Goal: Download file/media

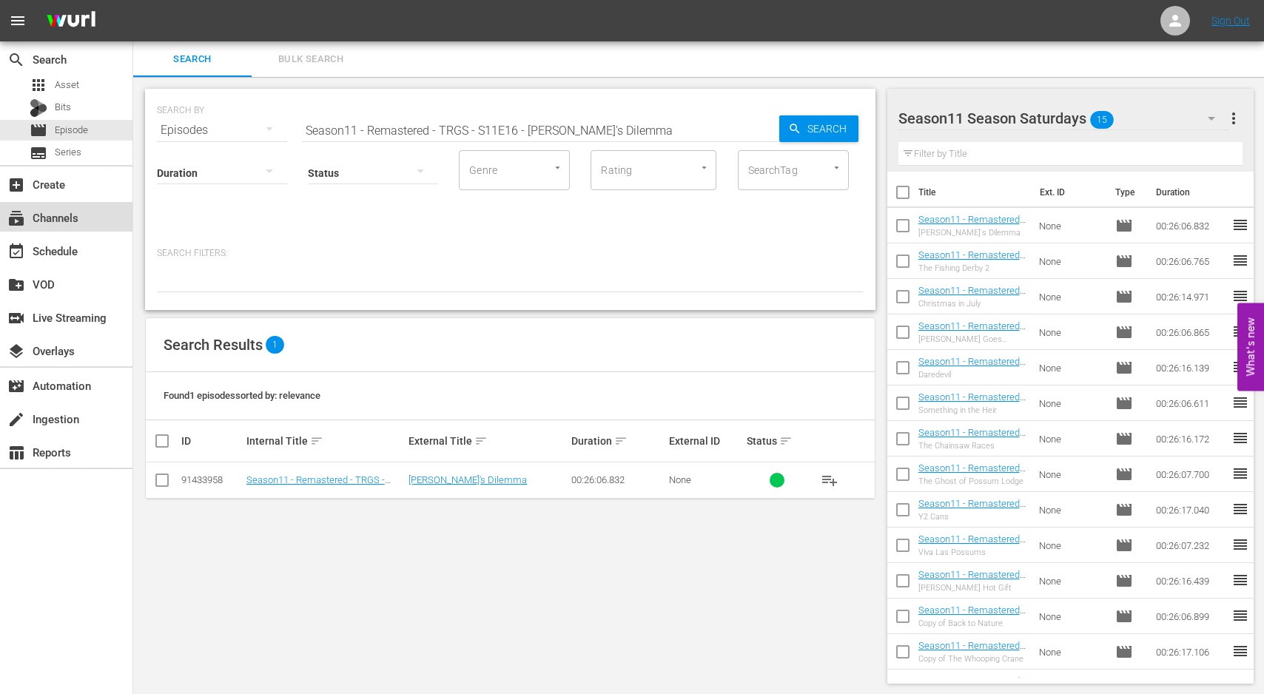
click at [64, 216] on div "subscriptions Channels" at bounding box center [41, 215] width 83 height 13
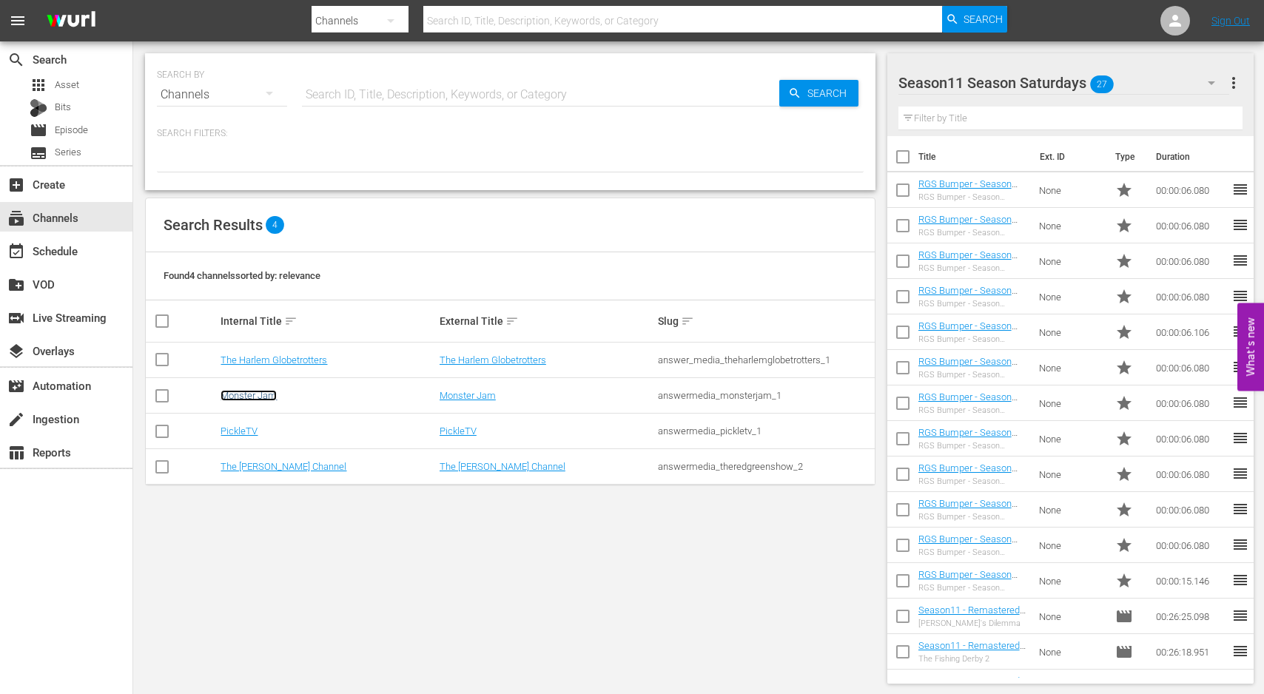
click at [256, 396] on link "Monster Jam" at bounding box center [248, 395] width 56 height 11
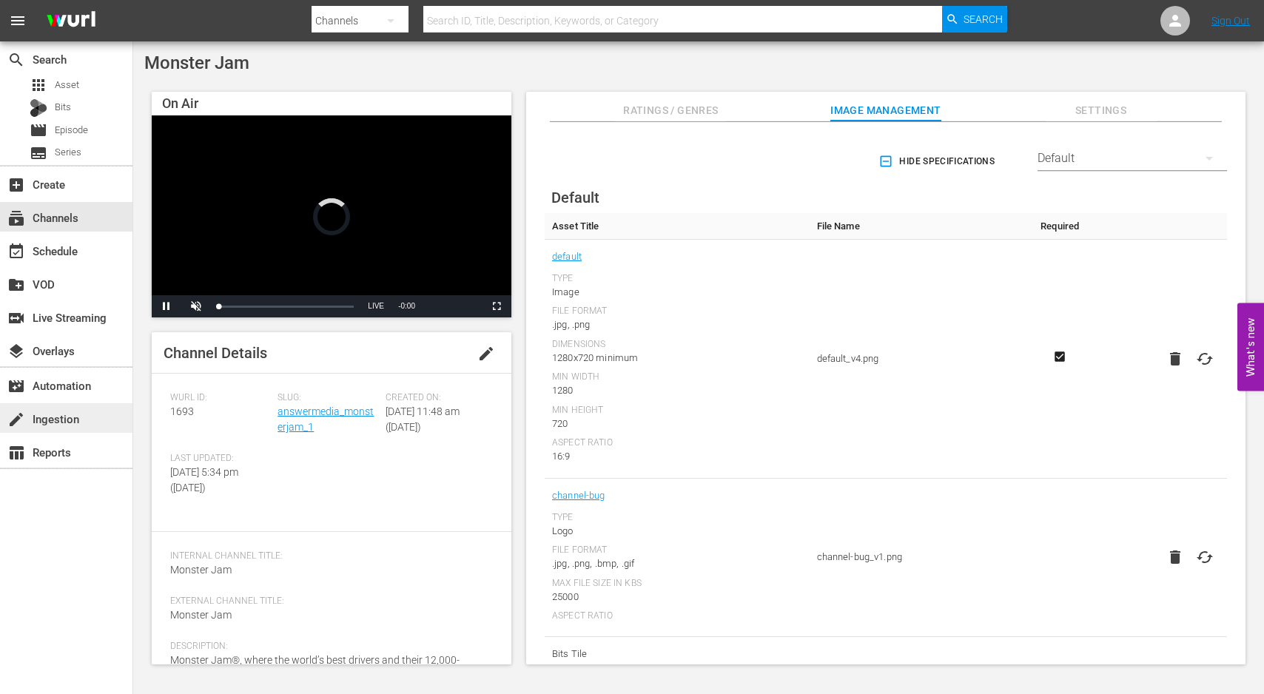
click at [58, 422] on div "create Ingestion" at bounding box center [41, 416] width 83 height 13
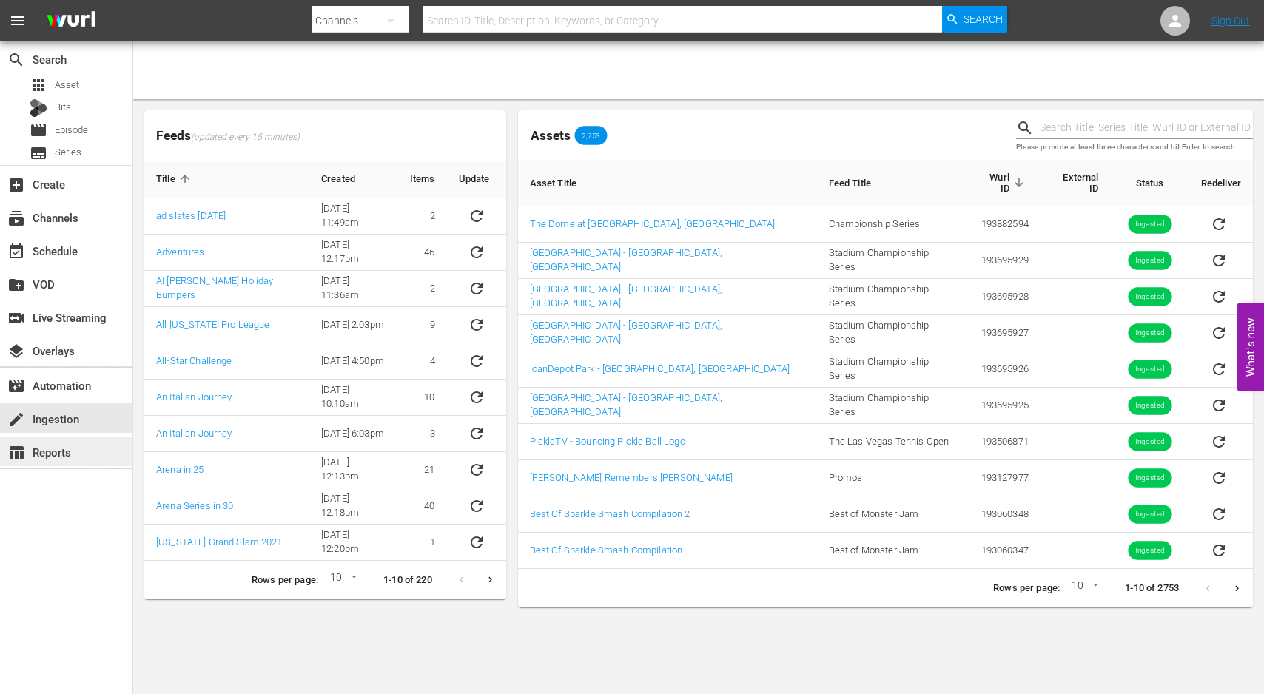
click at [60, 449] on div "table_chart Reports" at bounding box center [41, 449] width 83 height 13
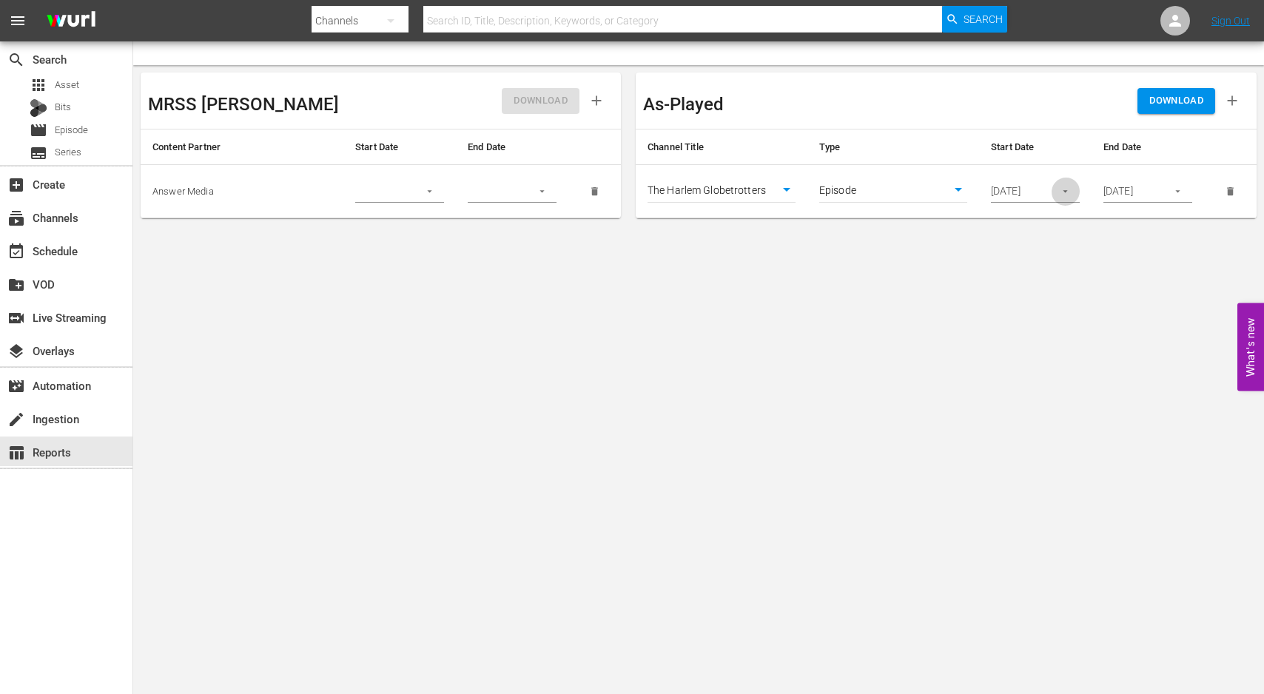
click at [1061, 192] on icon "button" at bounding box center [1064, 191] width 11 height 11
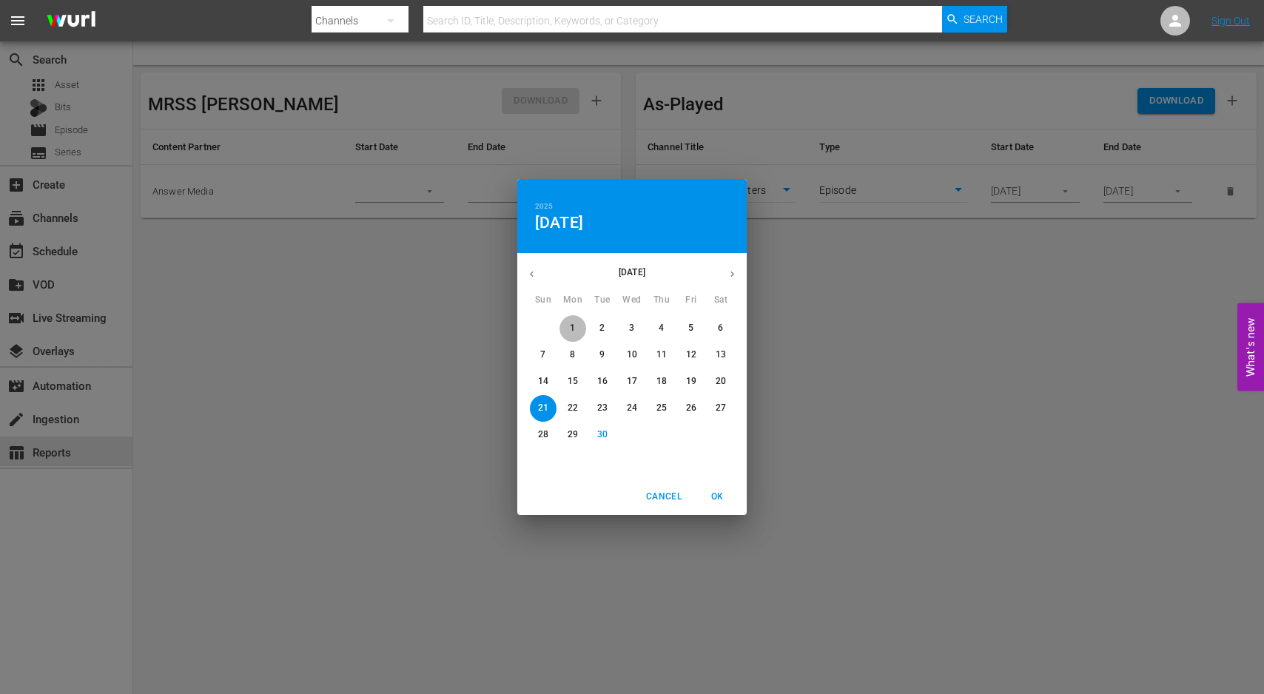
click at [582, 326] on span "1" at bounding box center [572, 328] width 27 height 13
click at [716, 496] on span "OK" at bounding box center [717, 497] width 36 height 16
type input "[DATE]"
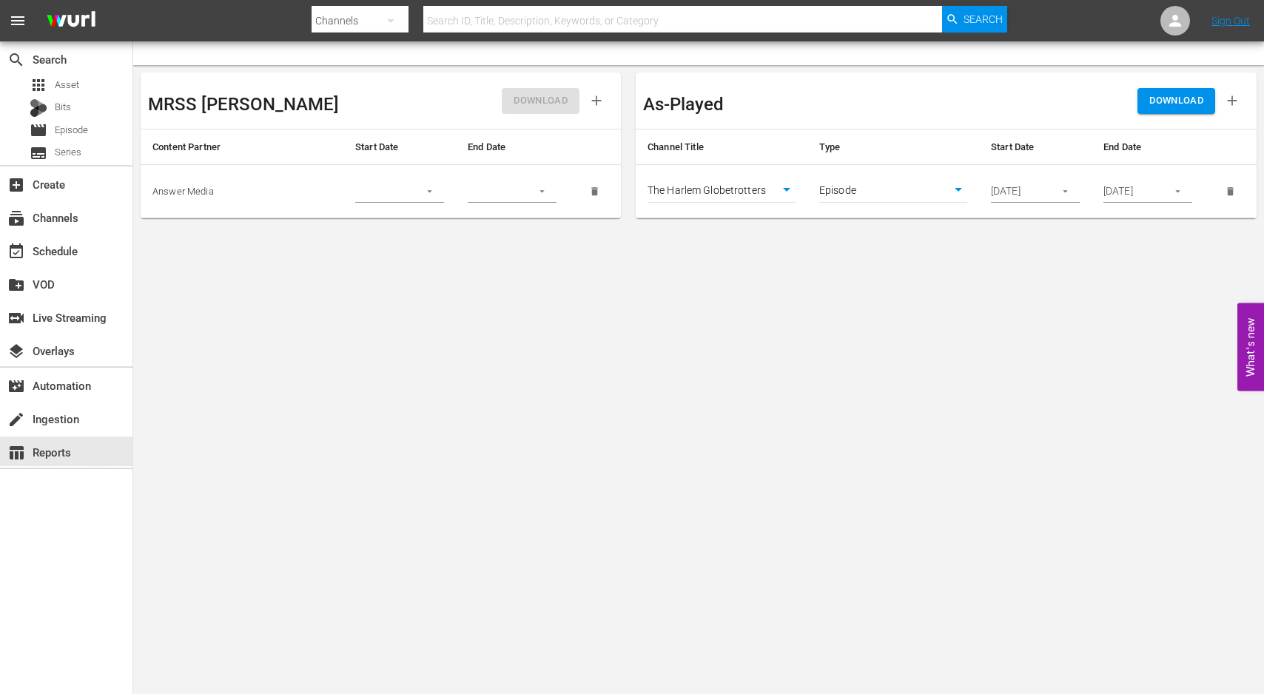
click at [746, 198] on body "menu Search By Channels Search ID, Title, Description, Keywords, or Category Se…" at bounding box center [632, 347] width 1264 height 694
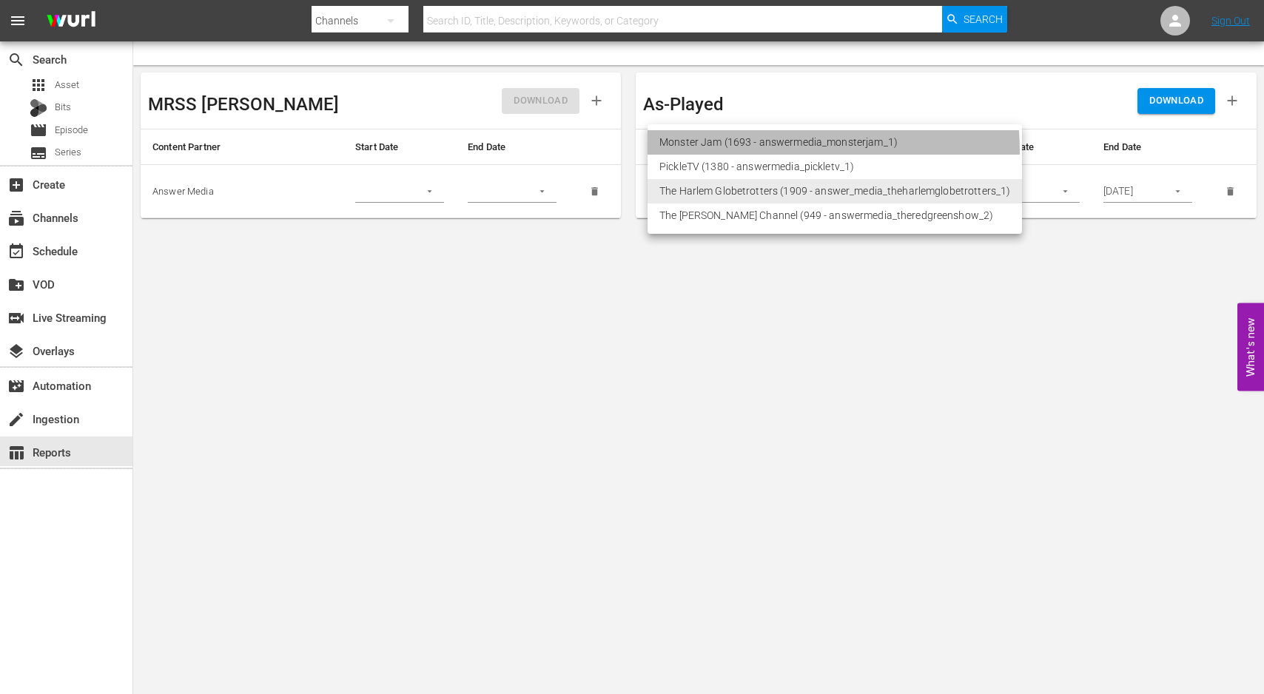
click at [738, 152] on li "Monster Jam (1693 - answermedia_monsterjam_1)" at bounding box center [834, 142] width 374 height 24
type input "1693"
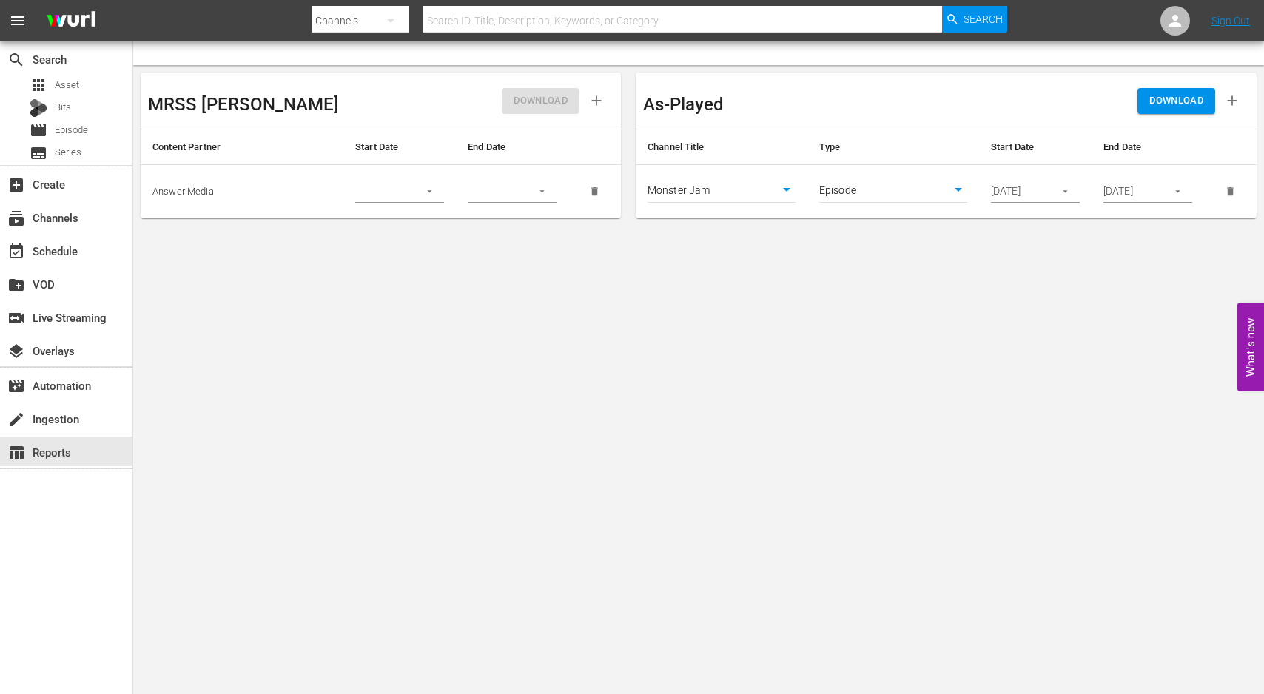
click at [756, 278] on body "menu Search By Channels Search ID, Title, Description, Keywords, or Category Se…" at bounding box center [632, 347] width 1264 height 694
click at [1180, 92] on span "DOWNLOAD" at bounding box center [1176, 100] width 54 height 17
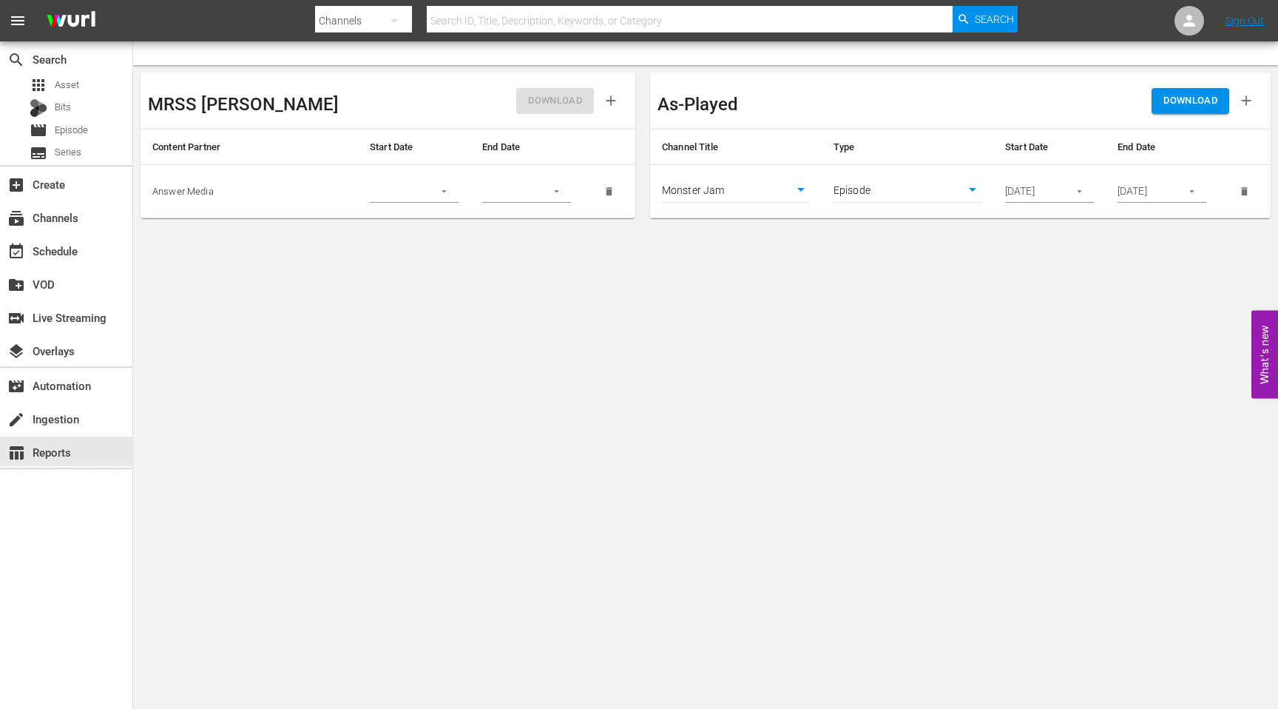
click at [892, 306] on body "menu Search By Channels Search ID, Title, Description, Keywords, or Category Se…" at bounding box center [639, 354] width 1278 height 709
click at [904, 193] on body "menu Search By Channels Search ID, Title, Description, Keywords, or Category Se…" at bounding box center [639, 354] width 1278 height 709
click at [883, 169] on li "Asset" at bounding box center [908, 167] width 148 height 24
type input "asset"
click at [919, 300] on body "menu Search By Channels Search ID, Title, Description, Keywords, or Category Se…" at bounding box center [639, 354] width 1278 height 709
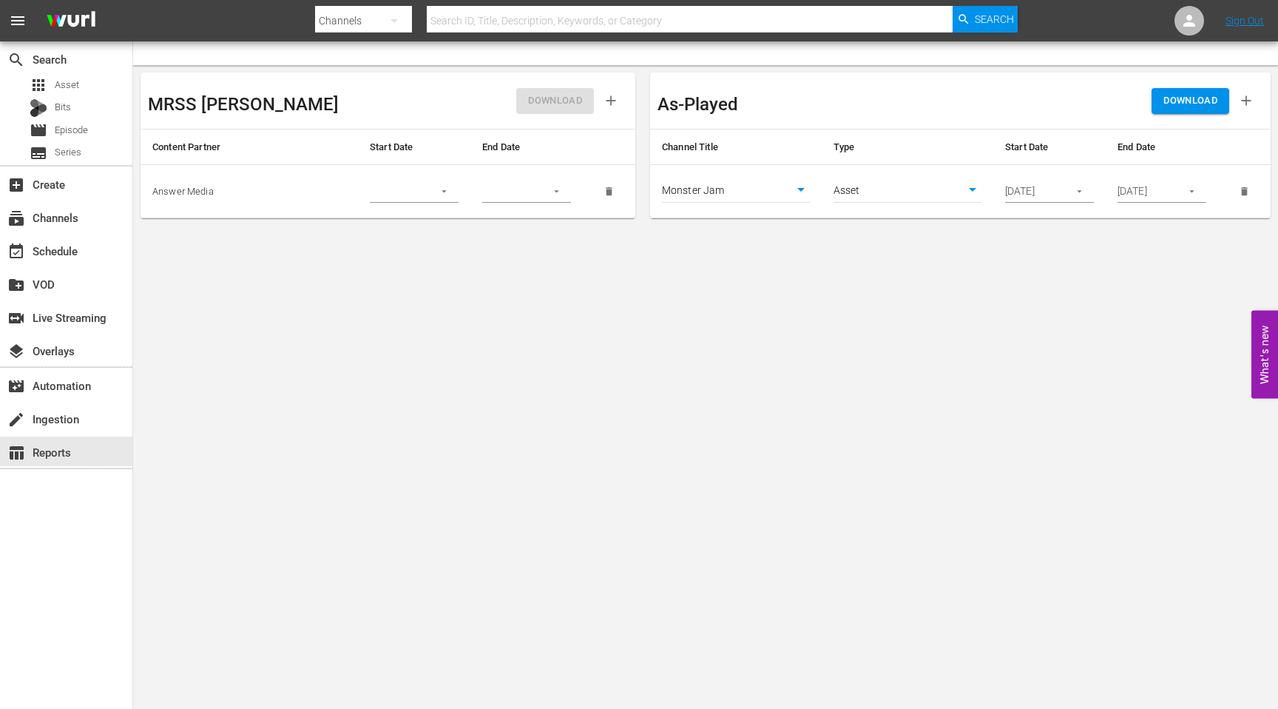
click at [1187, 104] on span "DOWNLOAD" at bounding box center [1191, 100] width 54 height 17
